Goal: Task Accomplishment & Management: Manage account settings

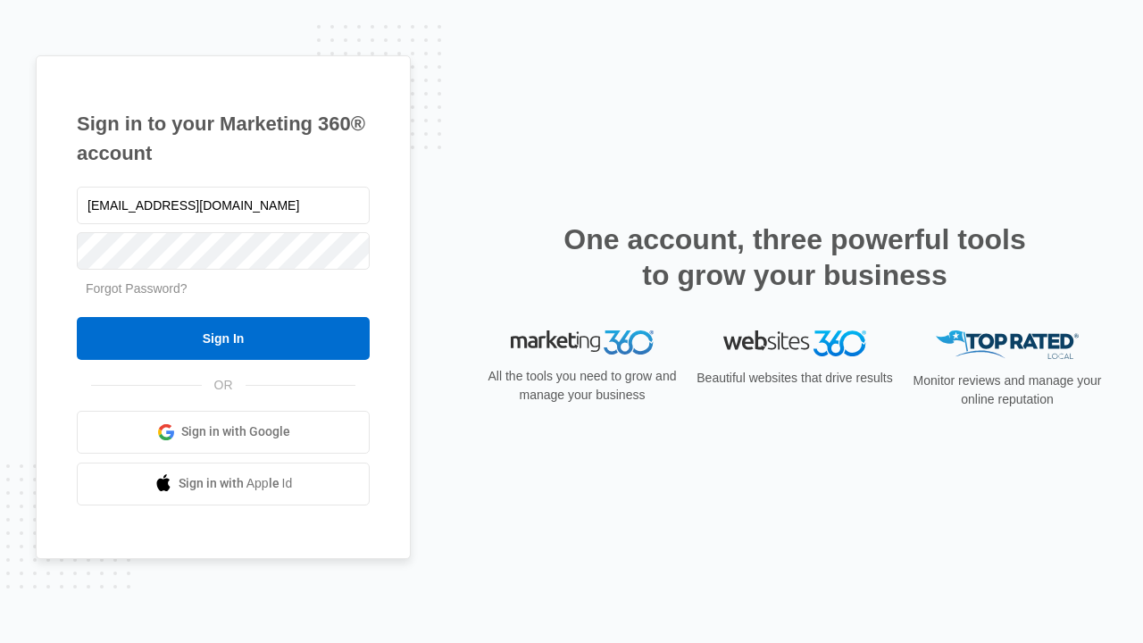
type input "[EMAIL_ADDRESS][DOMAIN_NAME]"
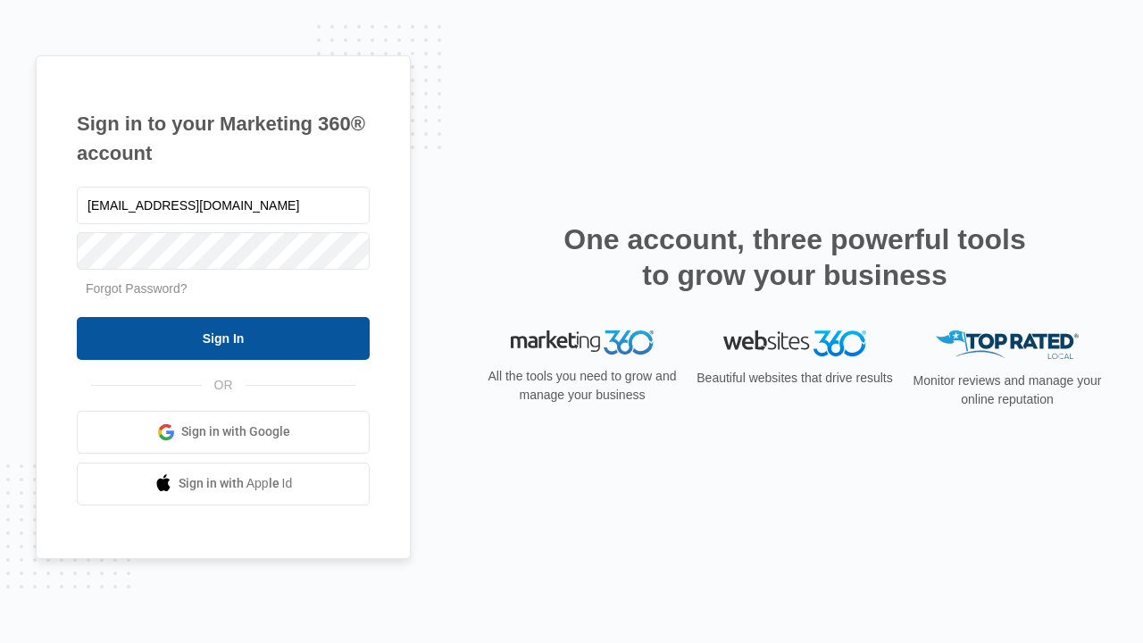
click at [223, 337] on input "Sign In" at bounding box center [223, 338] width 293 height 43
